Goal: Check status: Check status

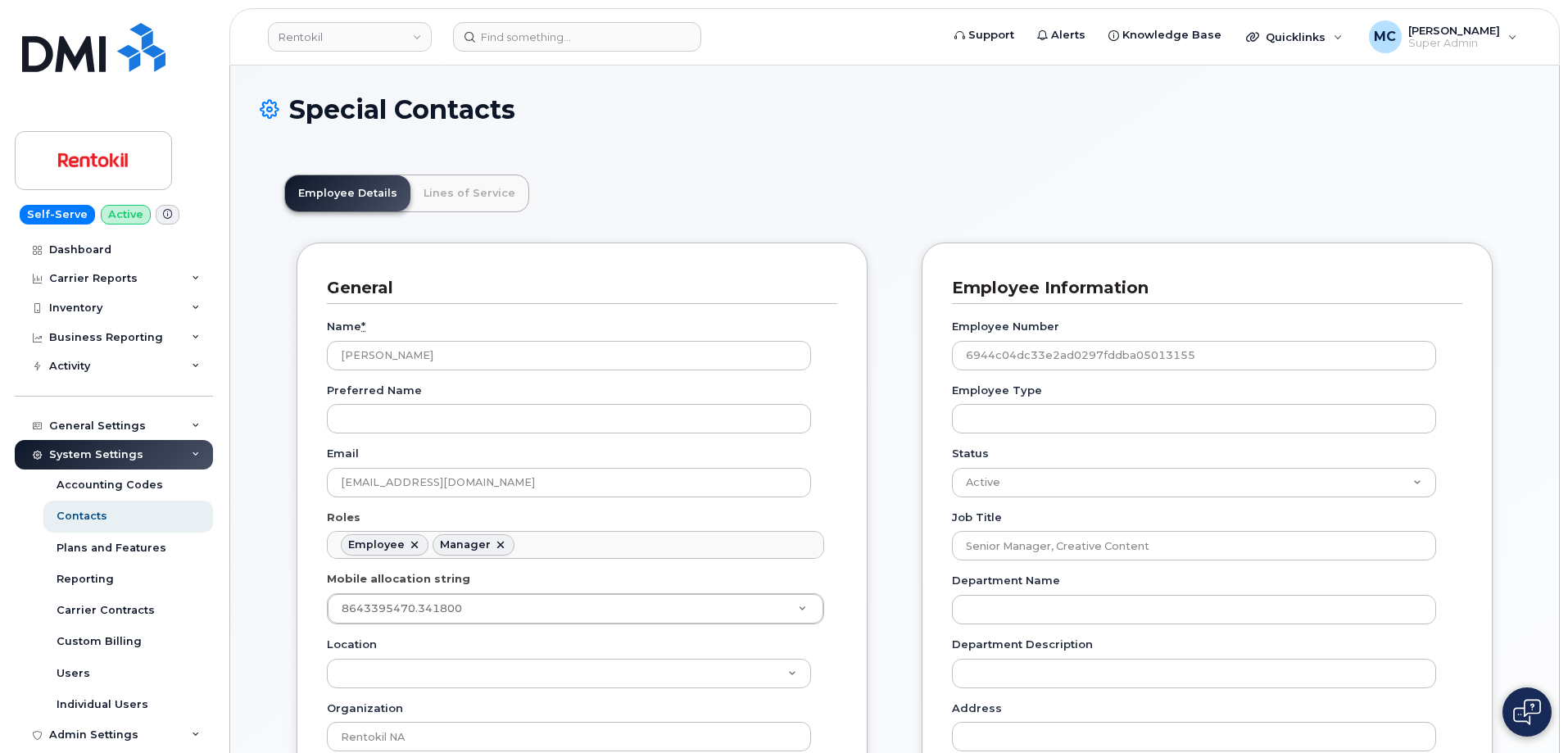
scroll to position [48, 0]
click at [542, 32] on input at bounding box center [576, 37] width 248 height 29
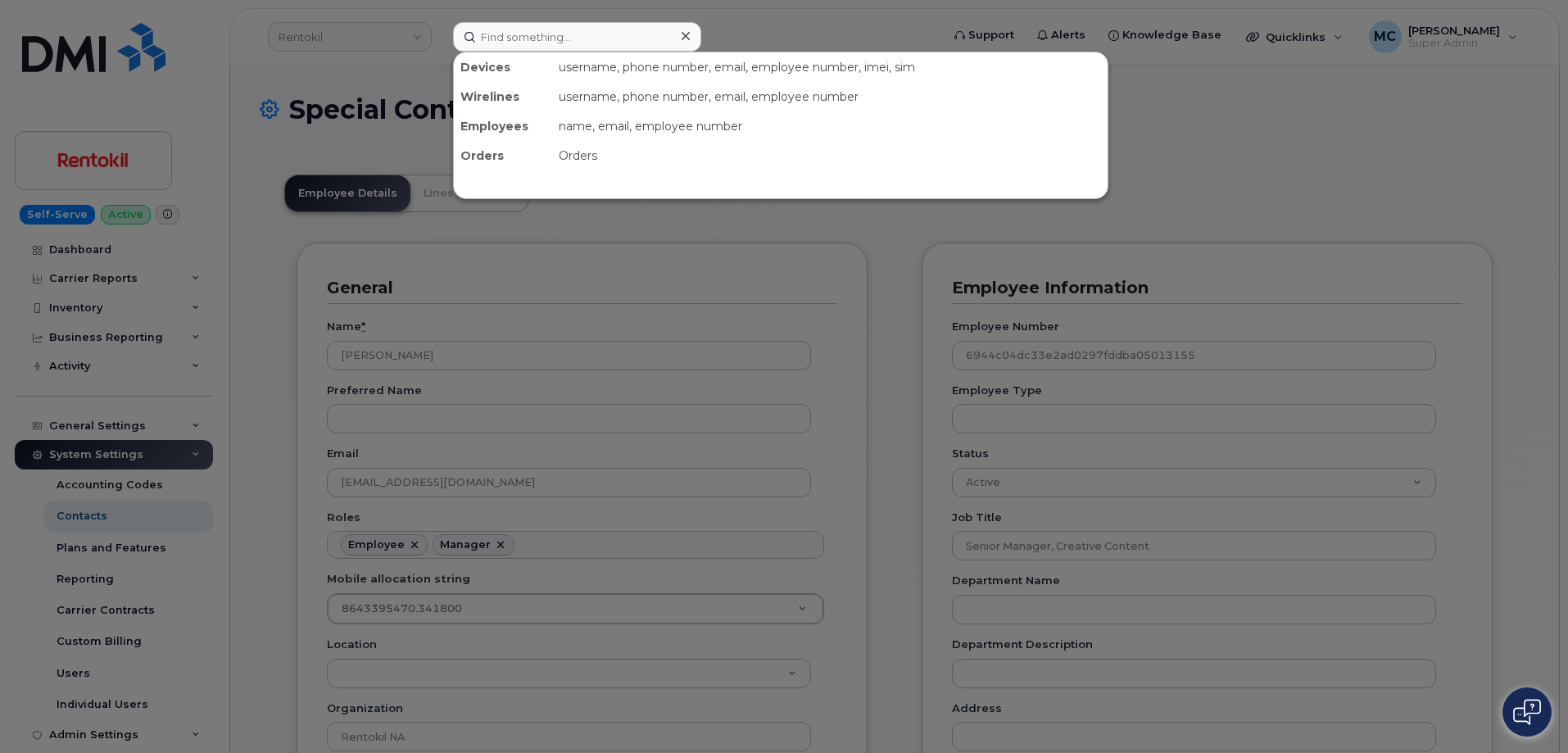
click at [92, 63] on div at bounding box center [784, 376] width 1568 height 753
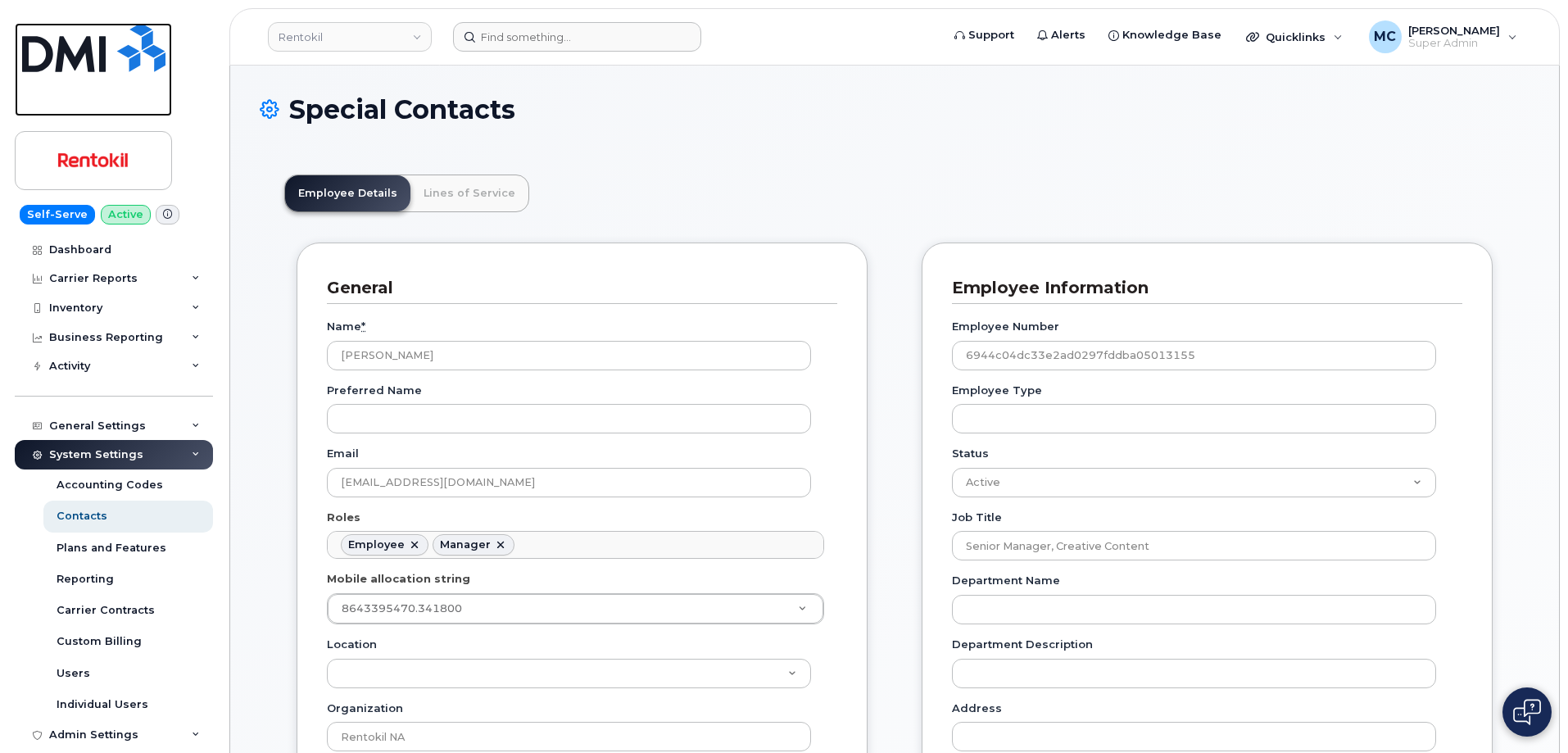
click at [92, 63] on img at bounding box center [94, 47] width 143 height 49
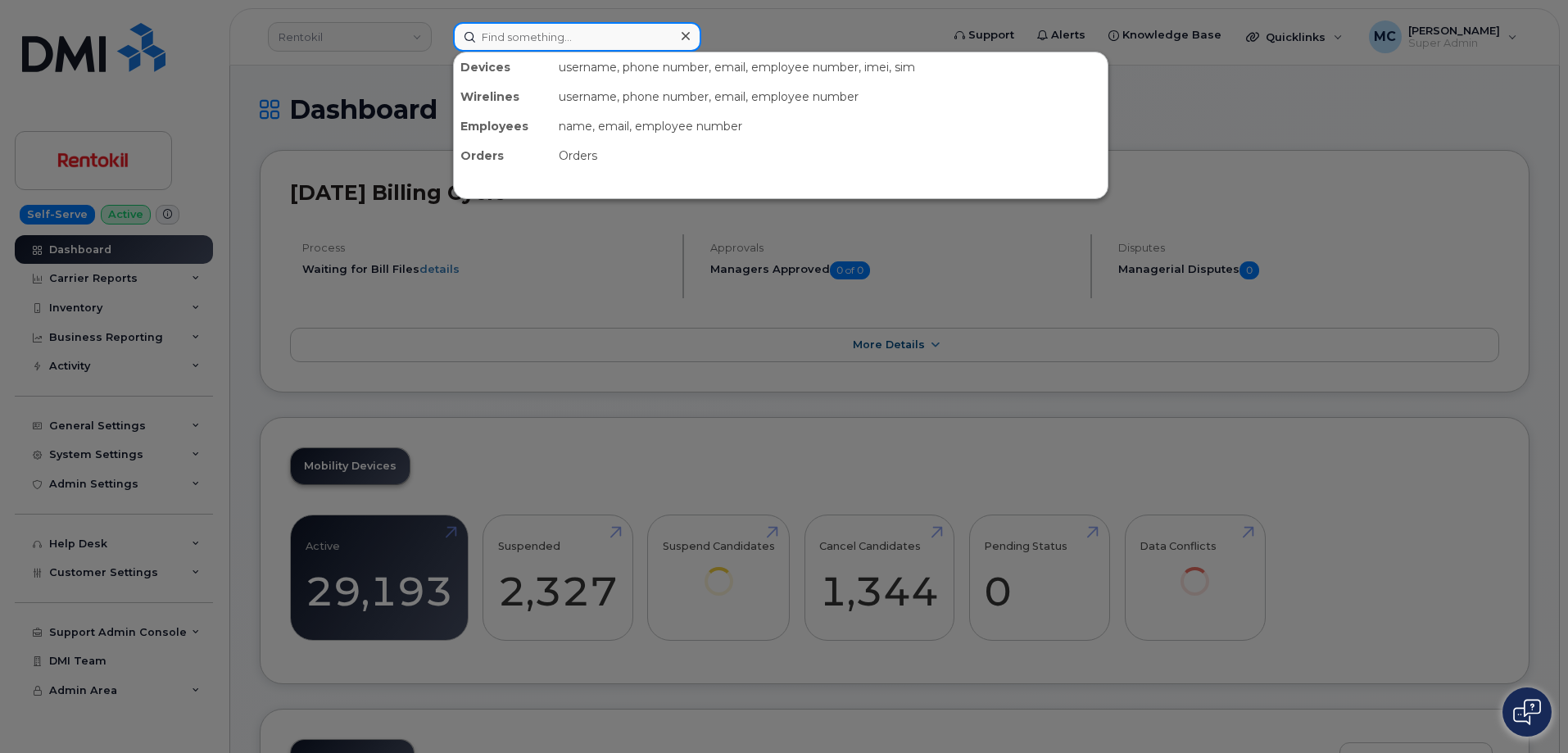
click at [539, 35] on input at bounding box center [576, 37] width 248 height 29
paste input "296798"
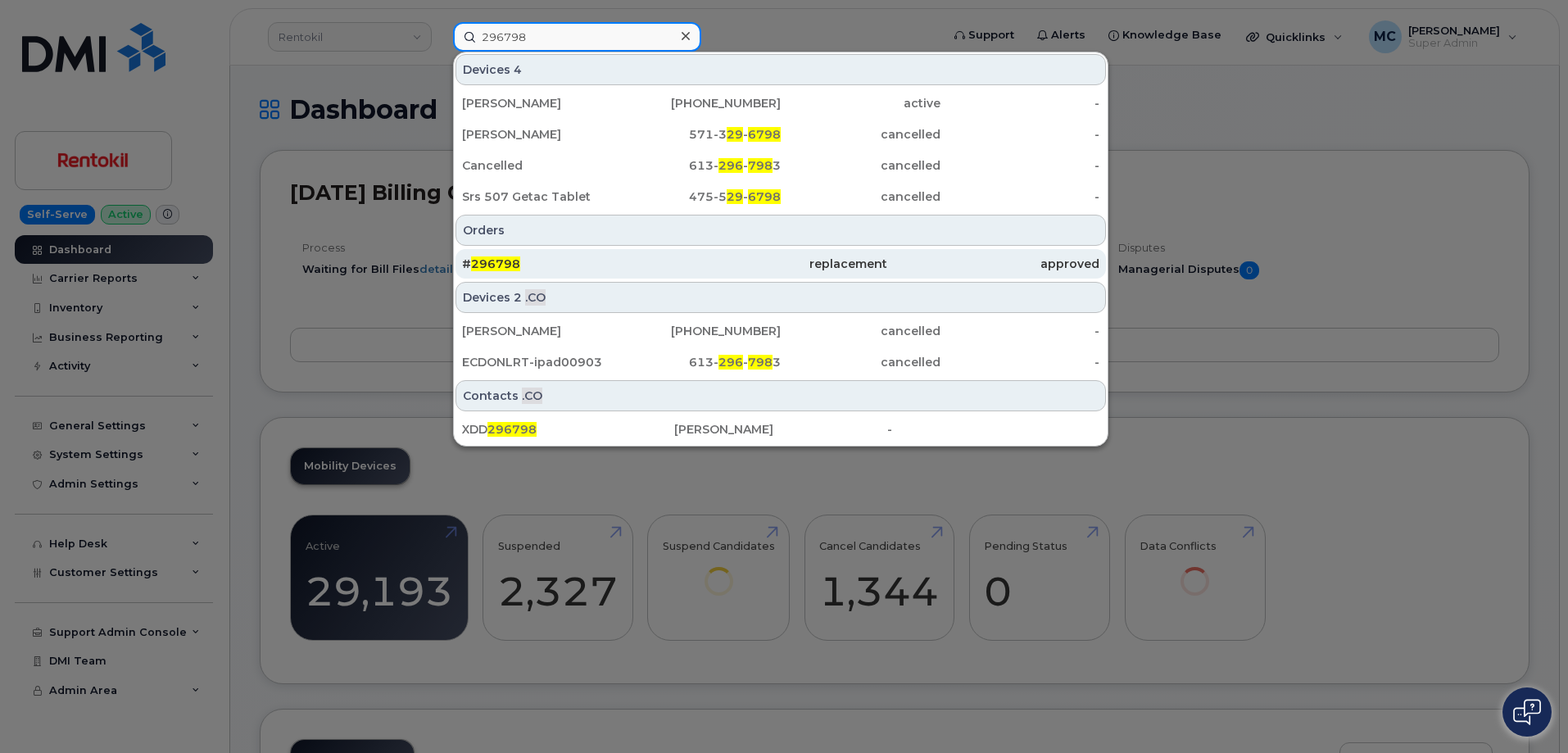
type input "296798"
click at [724, 268] on div "replacement" at bounding box center [780, 263] width 213 height 17
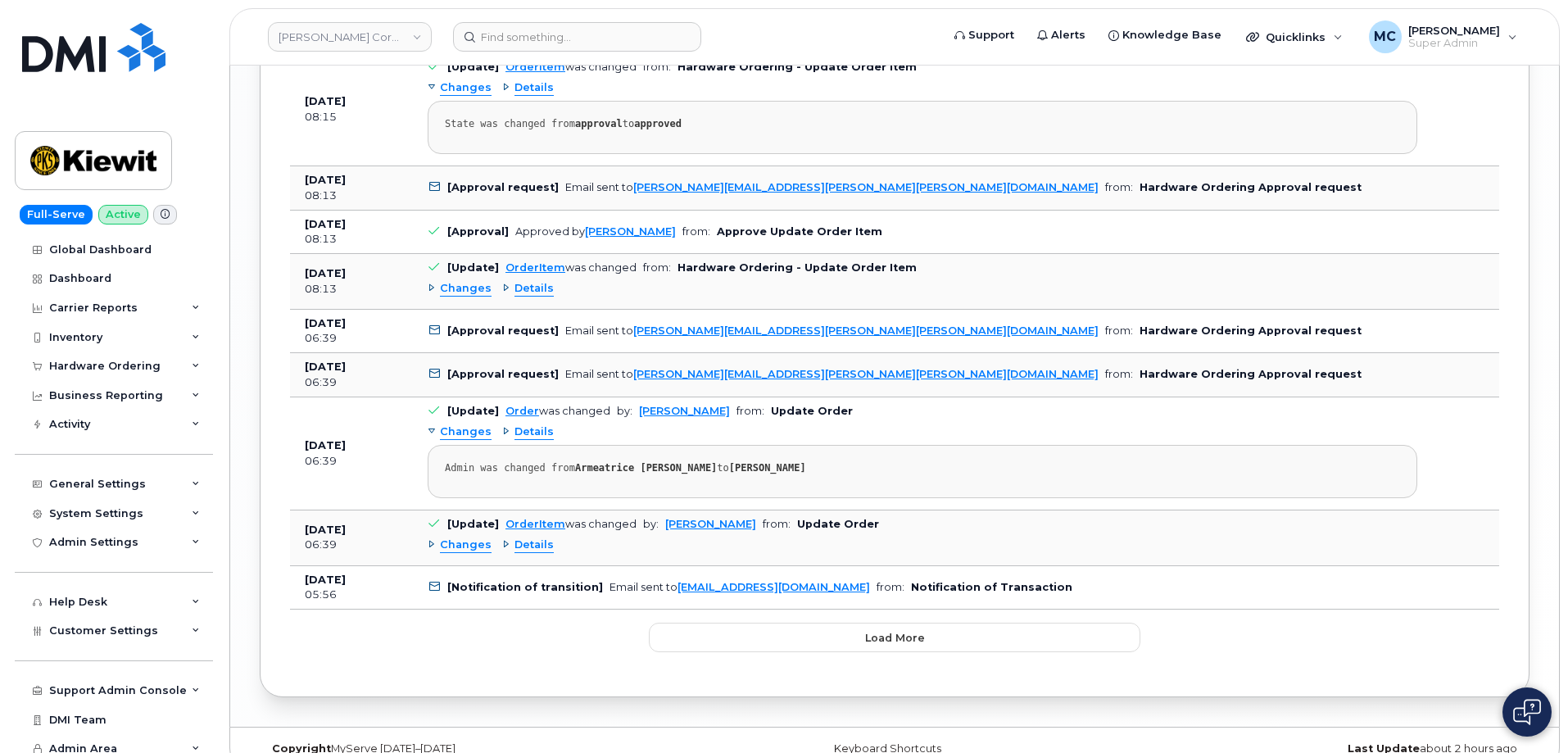
scroll to position [2243, 0]
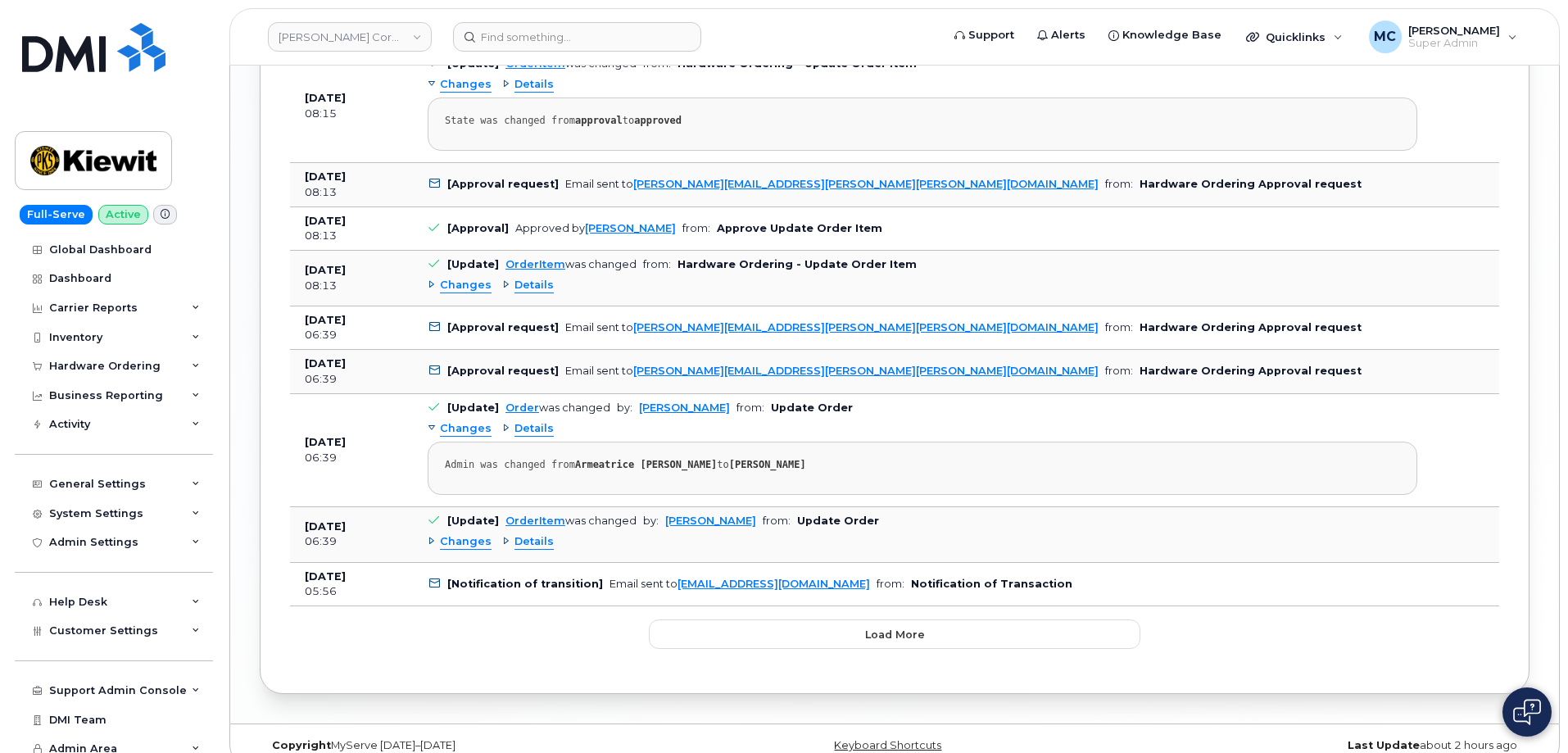
click at [468, 543] on span "Changes" at bounding box center [465, 541] width 52 height 16
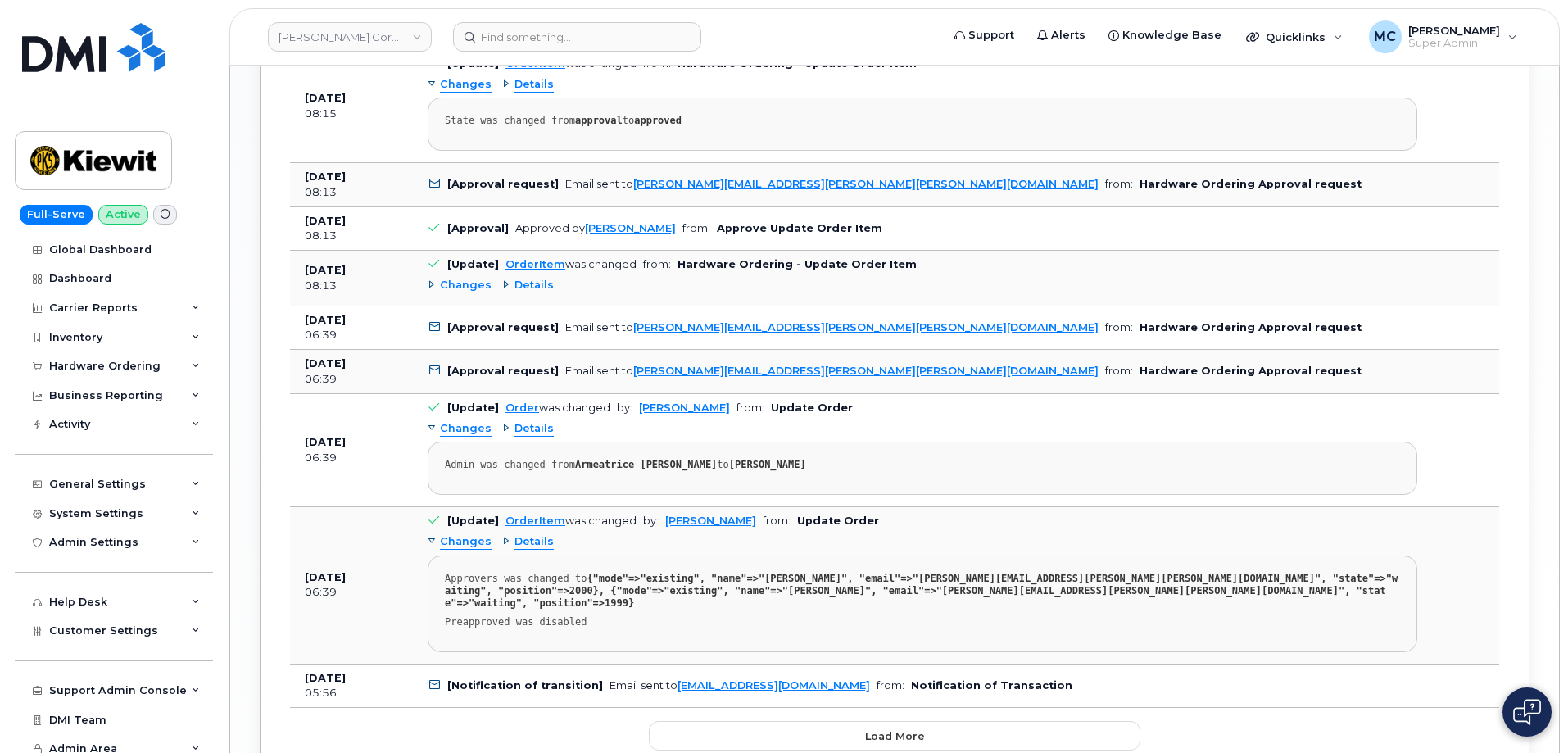
click at [538, 541] on span "Details" at bounding box center [534, 541] width 39 height 16
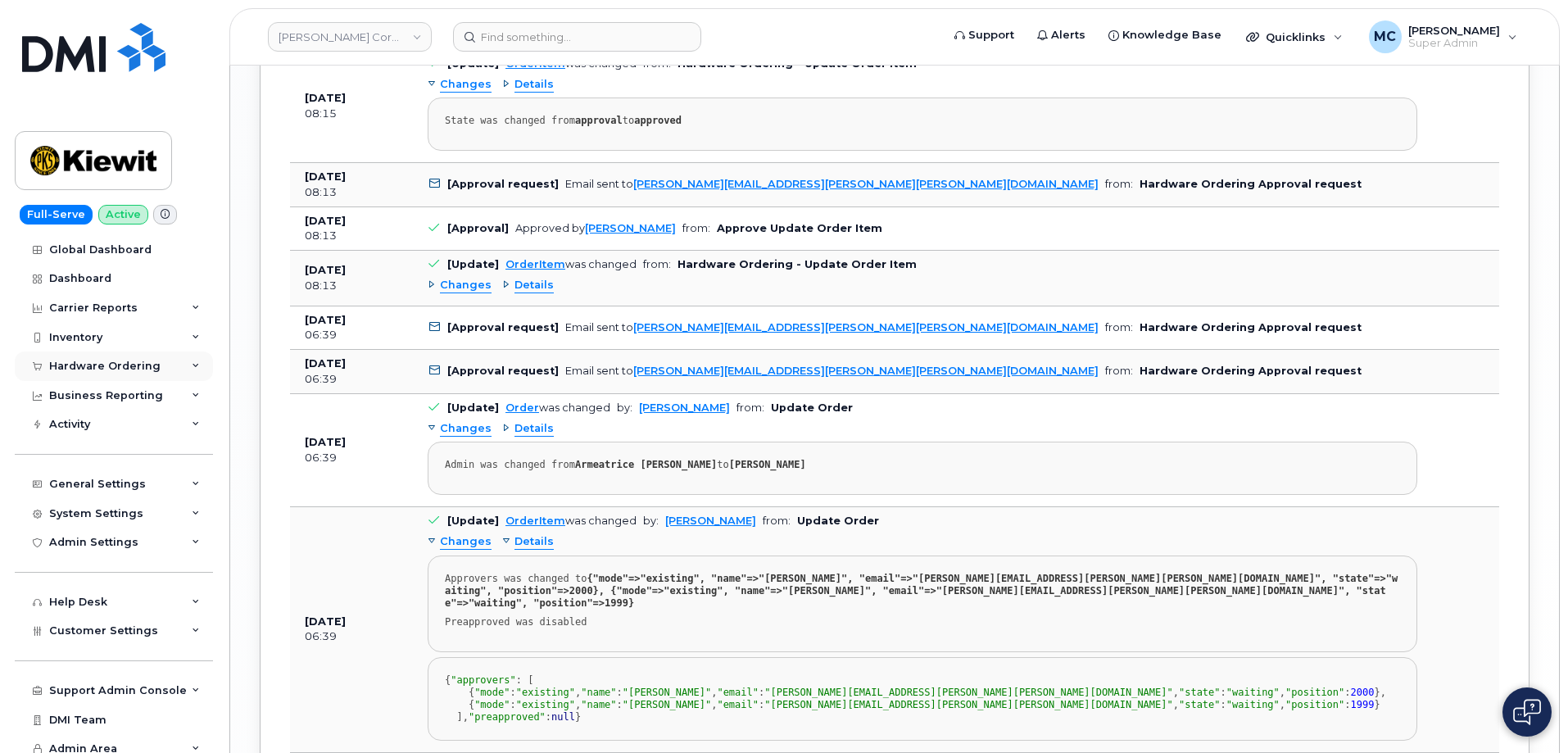
click at [134, 357] on div "Hardware Ordering" at bounding box center [114, 366] width 198 height 29
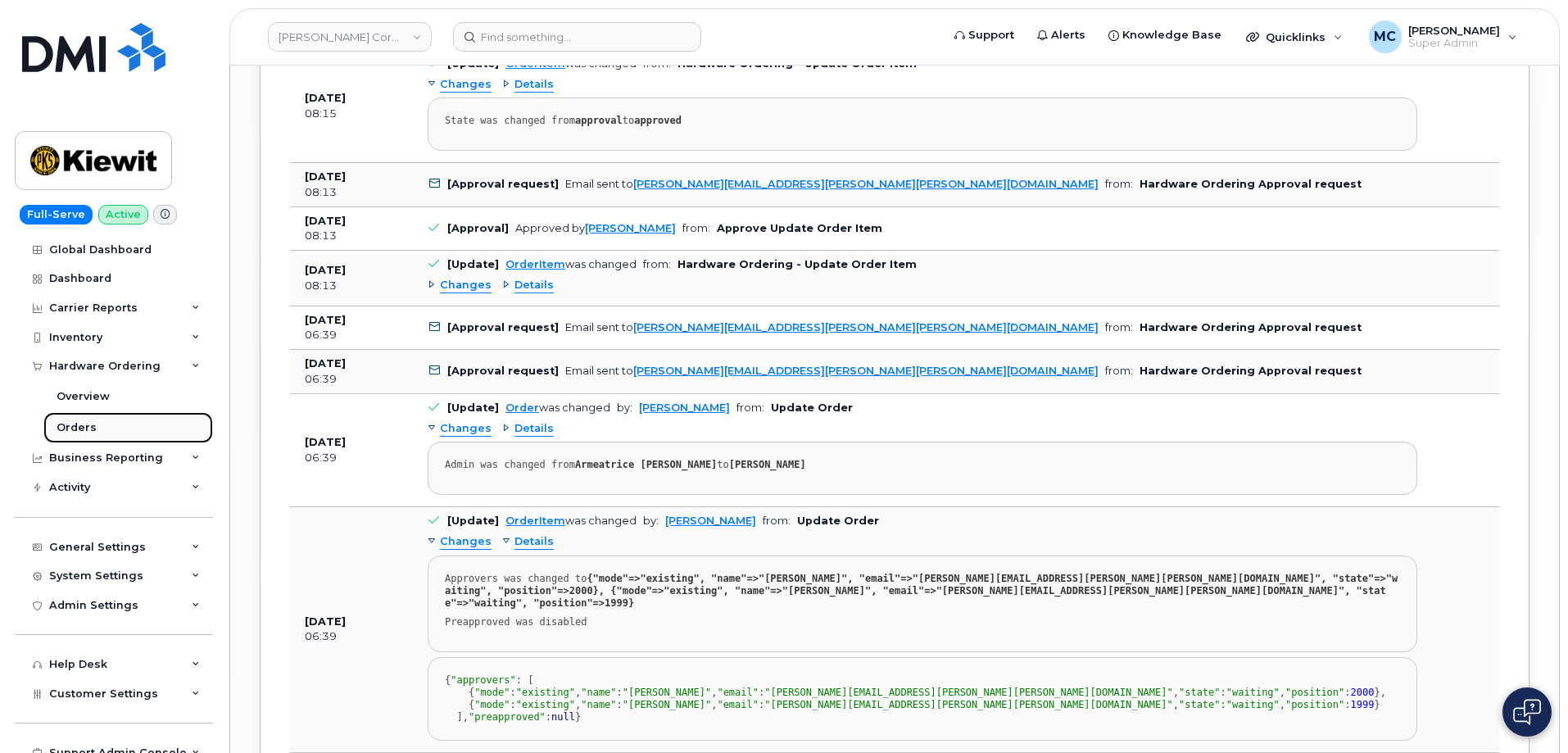
click at [109, 428] on link "Orders" at bounding box center [127, 428] width 169 height 31
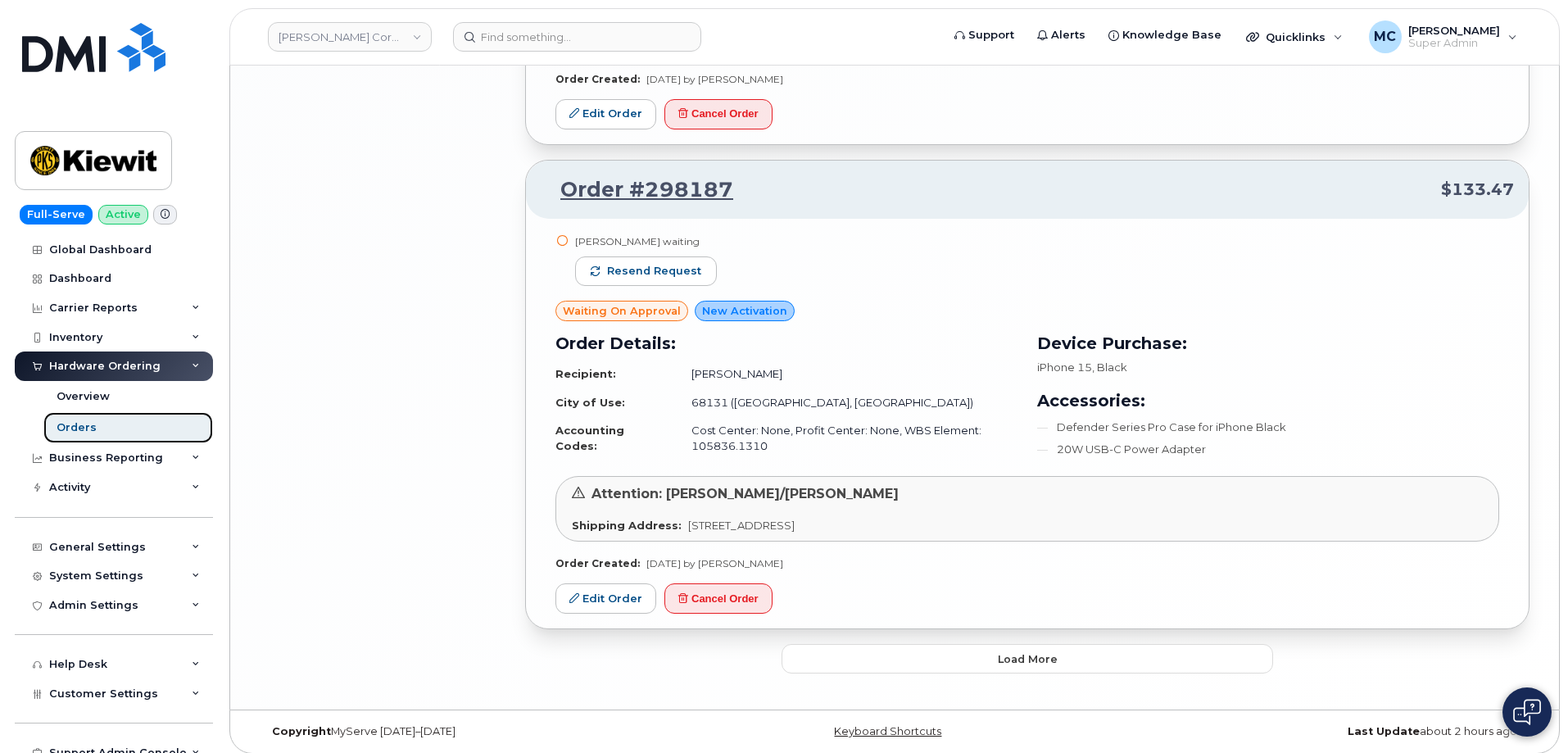
scroll to position [3450, 0]
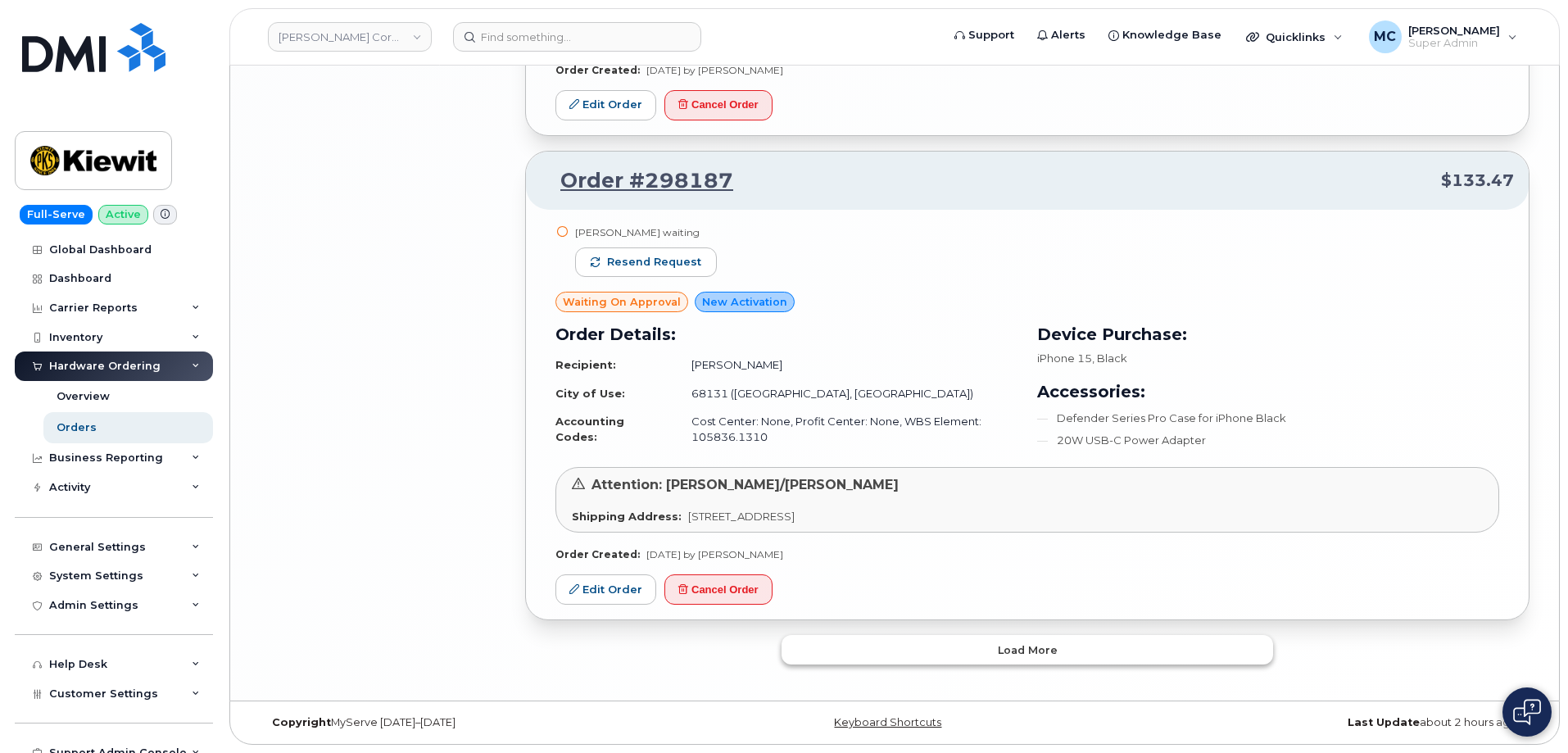
click at [1034, 656] on span "Load more" at bounding box center [1027, 650] width 60 height 16
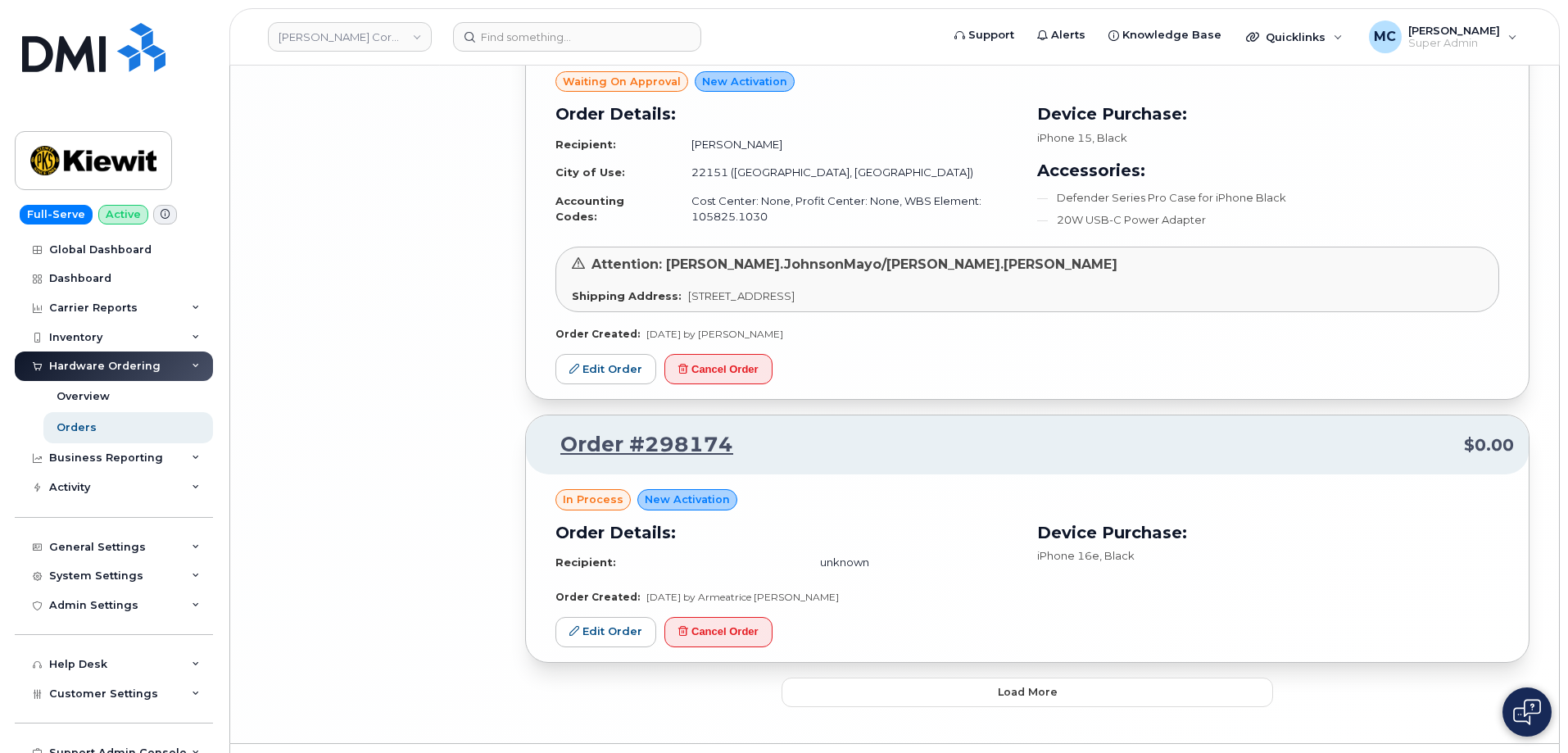
scroll to position [7073, 0]
